Goal: Information Seeking & Learning: Understand process/instructions

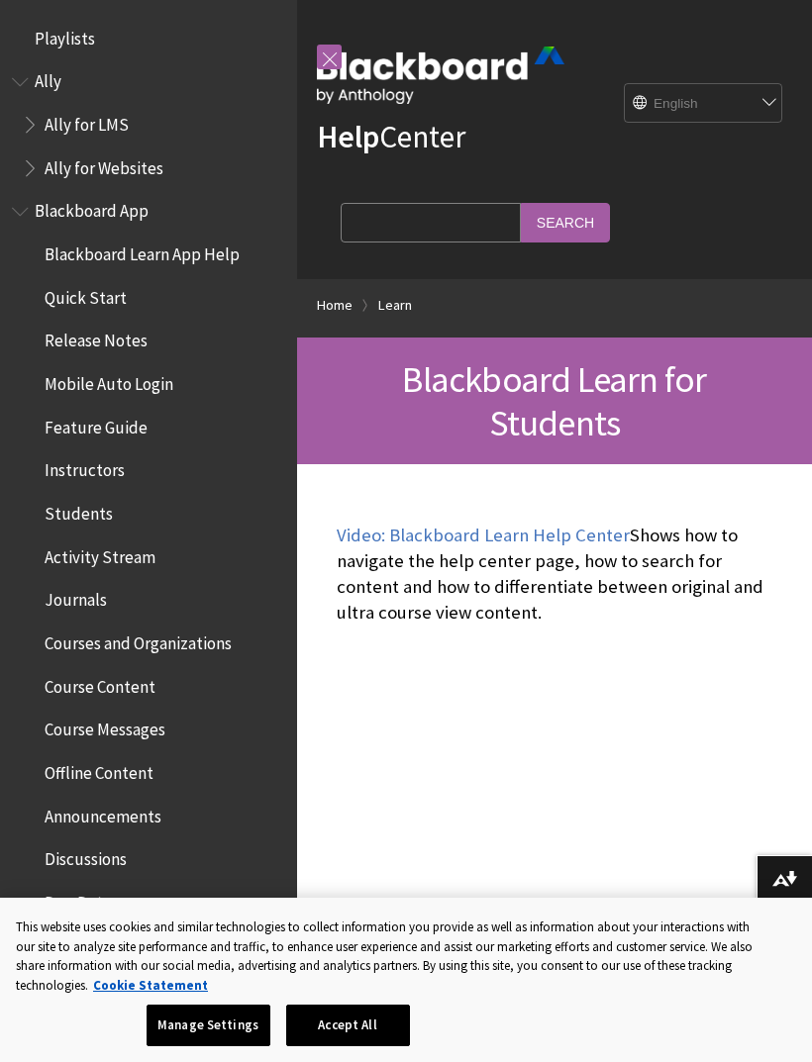
click at [157, 398] on ul "Blackboard Learn App Help Quick Start Release Notes Mobile Auto Login Feature G…" at bounding box center [148, 752] width 273 height 1028
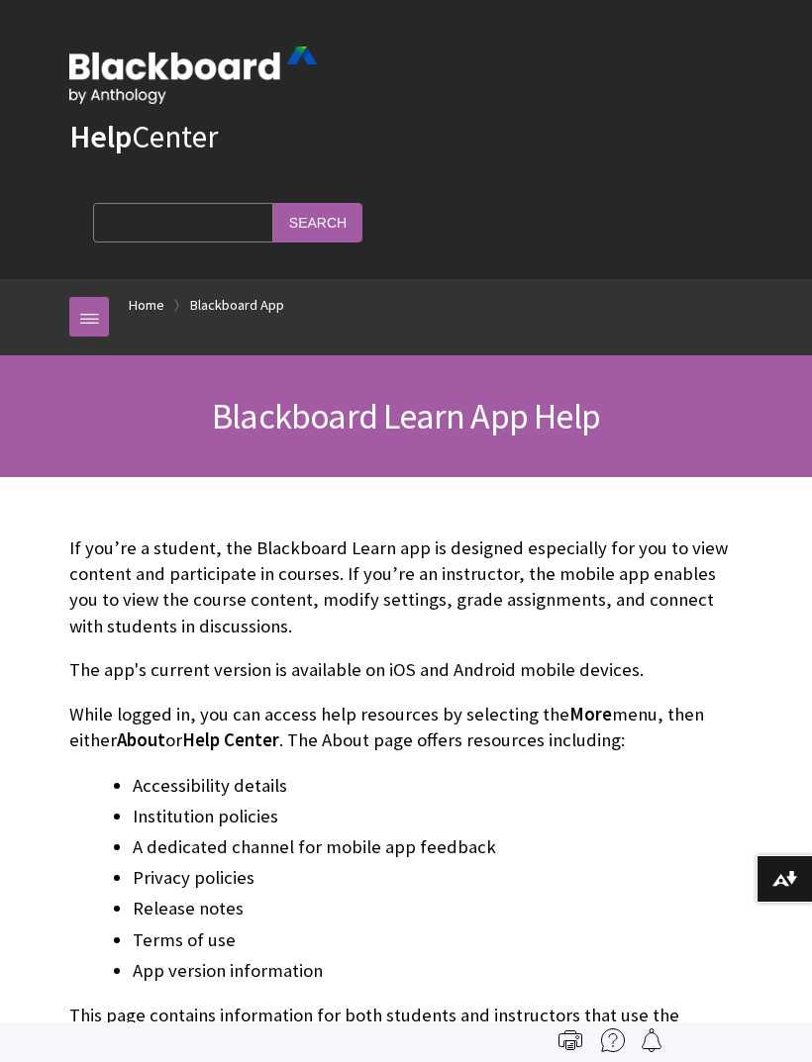
scroll to position [205, 0]
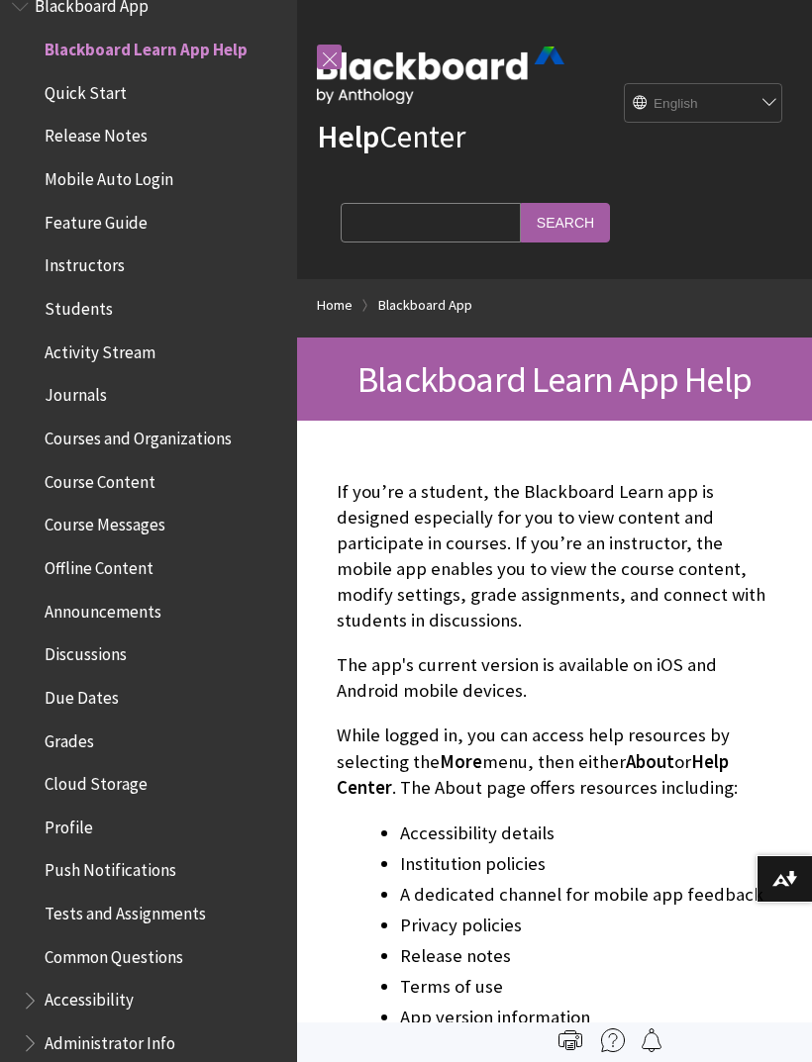
click at [173, 189] on span "Mobile Auto Login" at bounding box center [153, 179] width 263 height 34
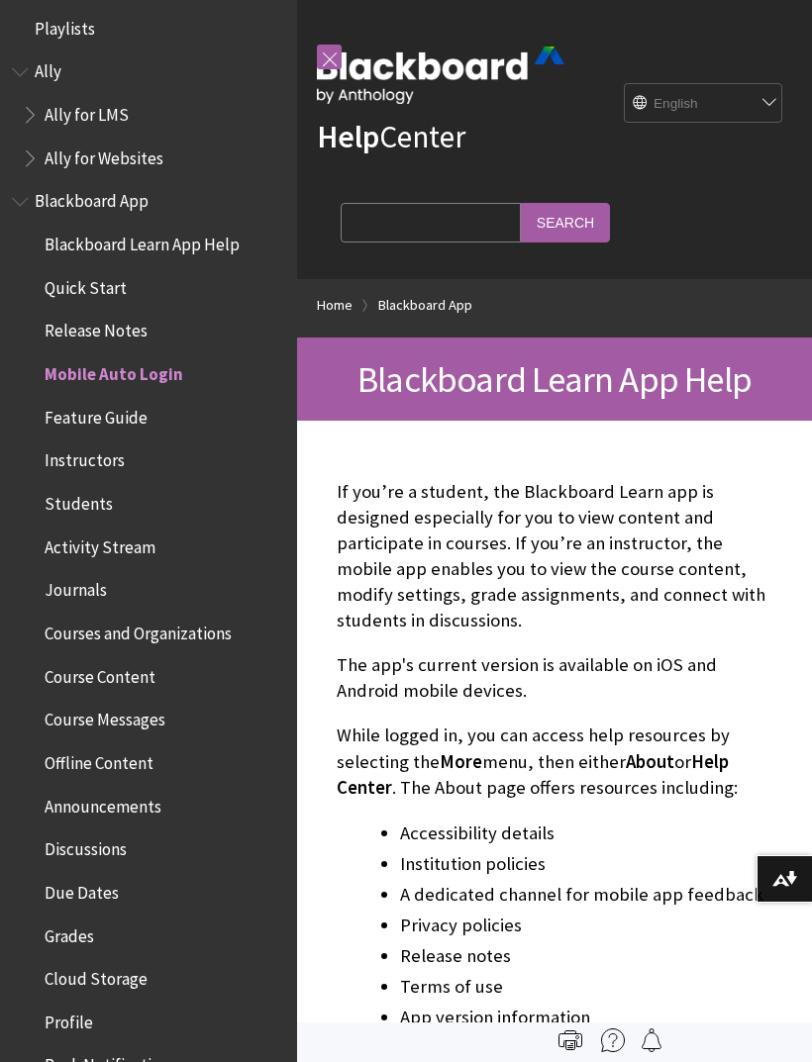
scroll to position [-6, 0]
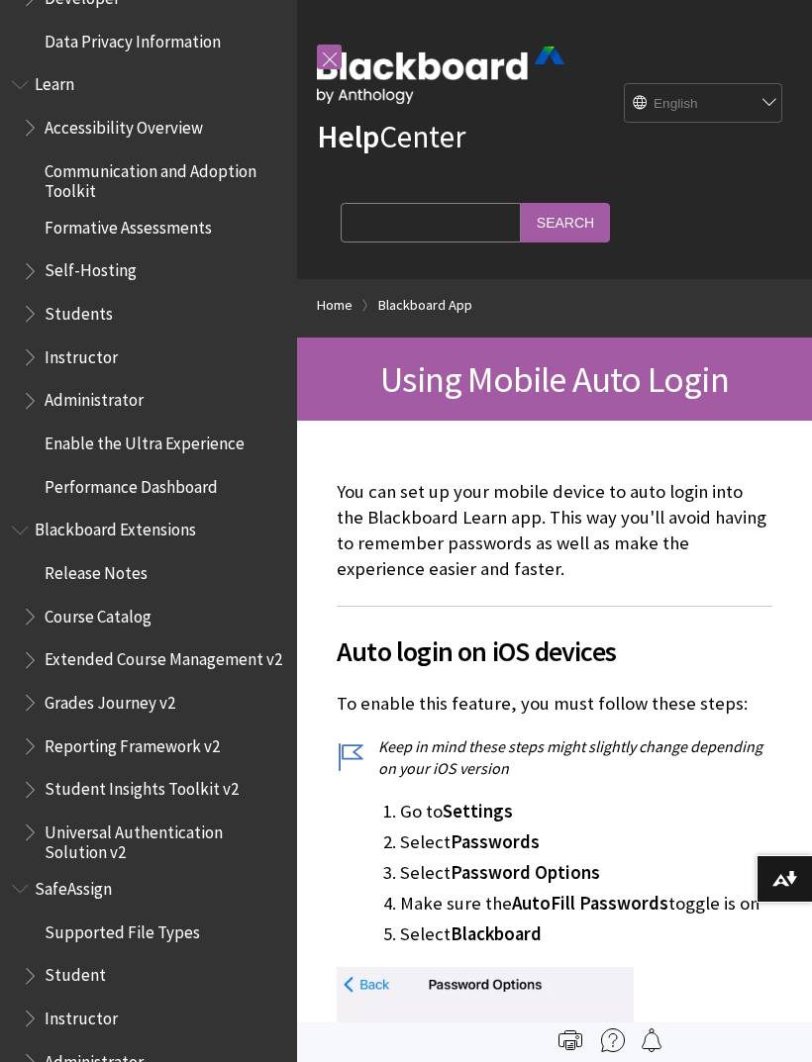
scroll to position [1638, 0]
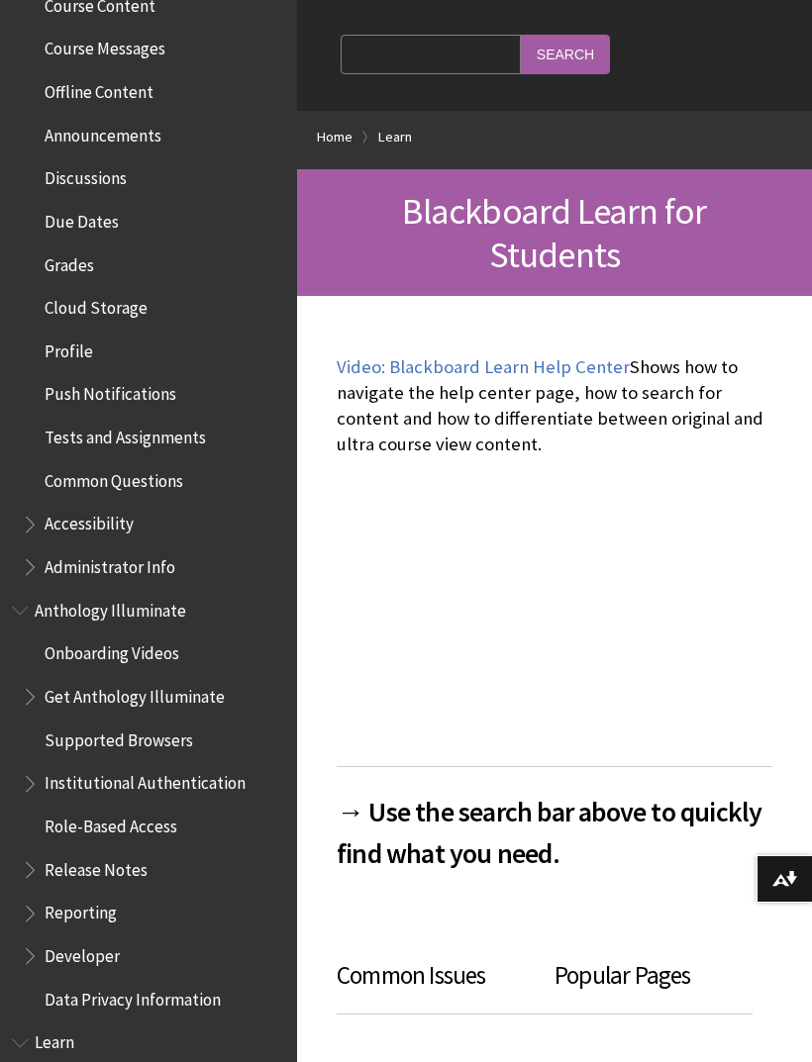
scroll to position [683, 0]
